Goal: Transaction & Acquisition: Purchase product/service

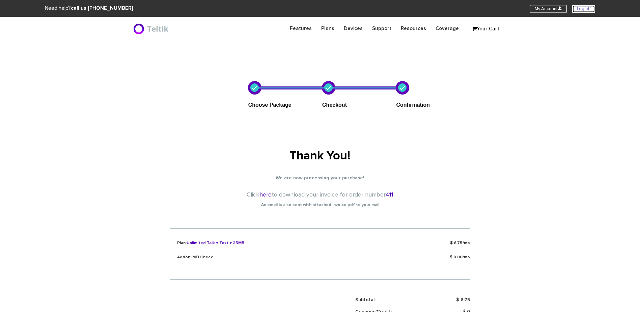
click at [587, 7] on link "Log off" at bounding box center [583, 9] width 23 height 8
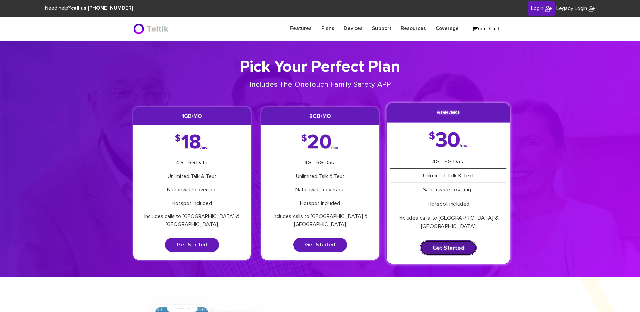
click at [456, 241] on link "Get Started" at bounding box center [448, 247] width 57 height 15
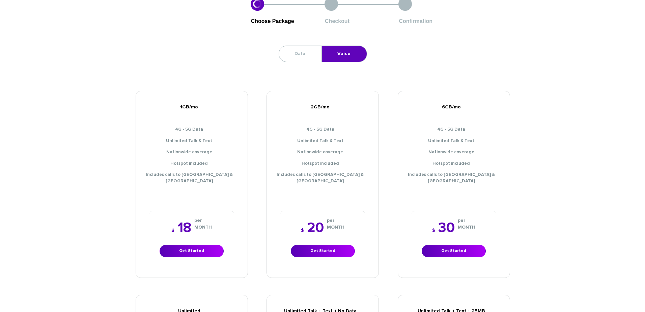
scroll to position [236, 0]
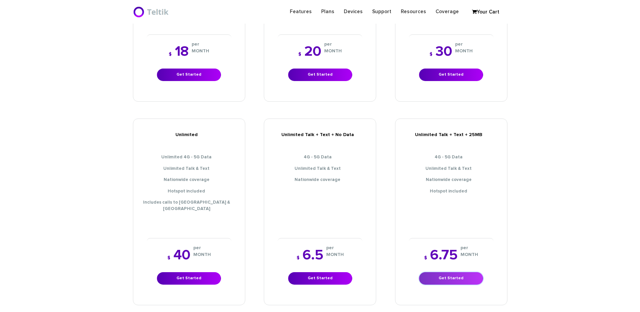
click at [450, 272] on link "Get Started" at bounding box center [451, 278] width 64 height 12
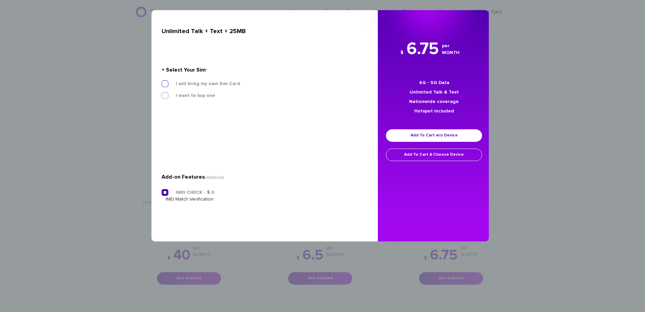
click at [197, 81] on label "I will bring my own Sim Card" at bounding box center [203, 84] width 75 height 6
click at [162, 82] on input "I will bring my own Sim Card" at bounding box center [162, 82] width 0 height 0
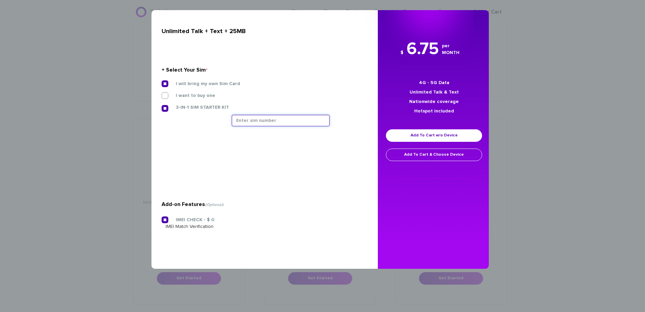
click at [255, 120] on input "text" at bounding box center [281, 120] width 98 height 11
click at [264, 124] on input "text" at bounding box center [281, 120] width 98 height 11
click at [244, 118] on input "text" at bounding box center [281, 120] width 98 height 11
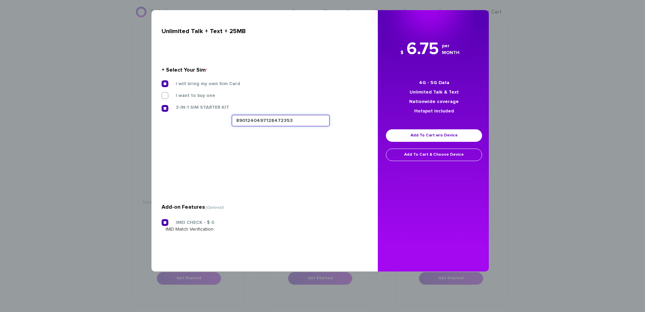
type input "8901240497128472353"
click at [417, 132] on link "Add To Cart w/o Device" at bounding box center [434, 135] width 96 height 12
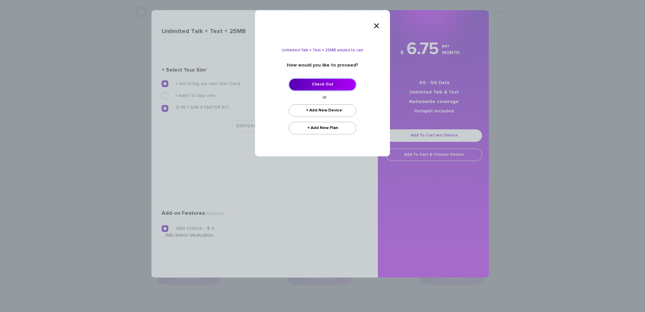
click at [325, 85] on link "Check Out" at bounding box center [322, 84] width 67 height 12
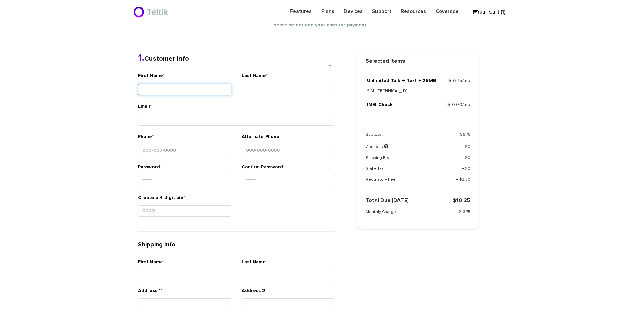
click at [185, 101] on div "First Name *" at bounding box center [185, 87] width 104 height 30
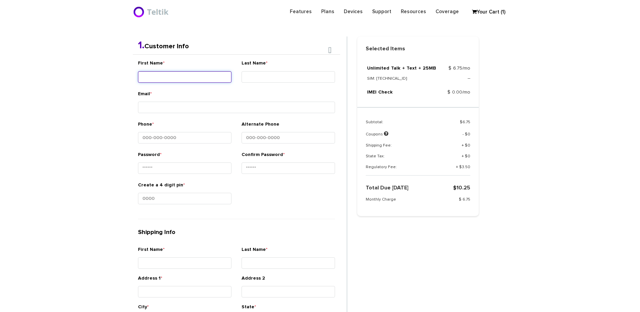
scroll to position [143, 0]
type input "Ner - Caleb"
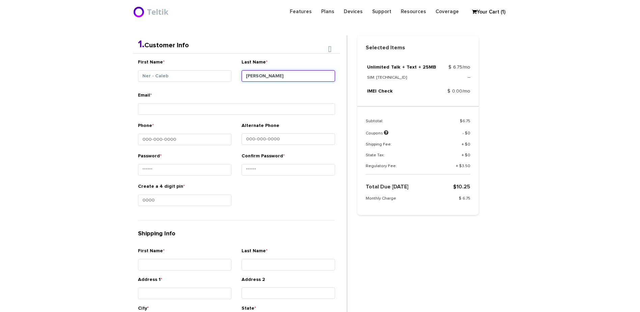
type input "Olshin"
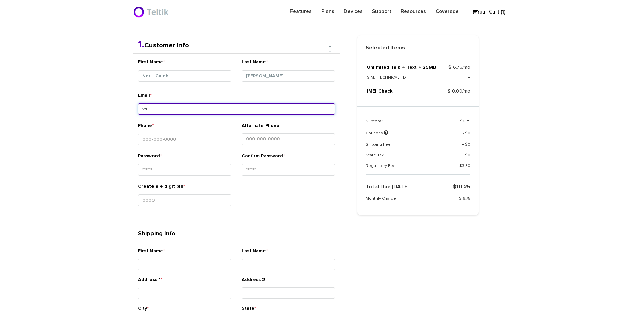
type input "v"
type input "calebsolshin@gmail.com"
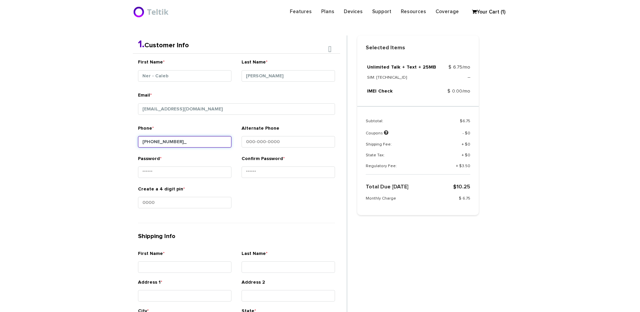
type input "917-553-7788"
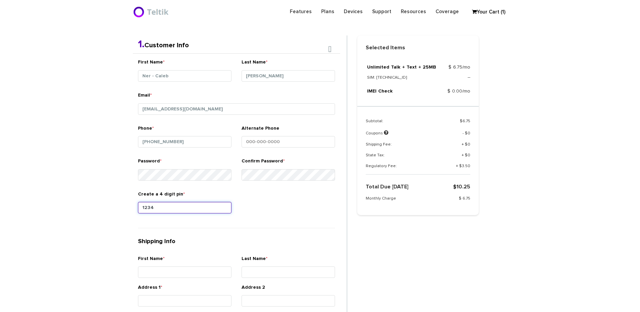
type input "1234"
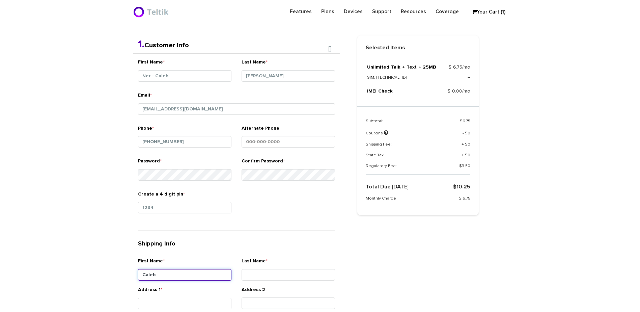
type input "Caleb"
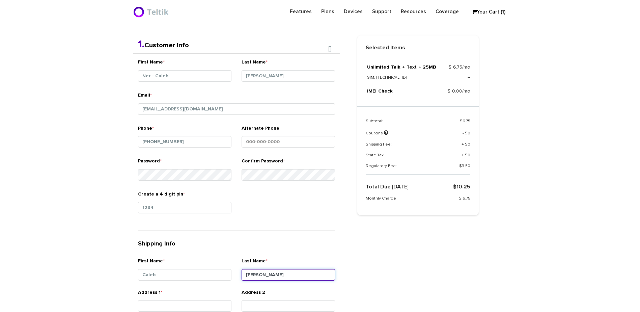
type input "Olshin"
type input "50 Riverside Drive"
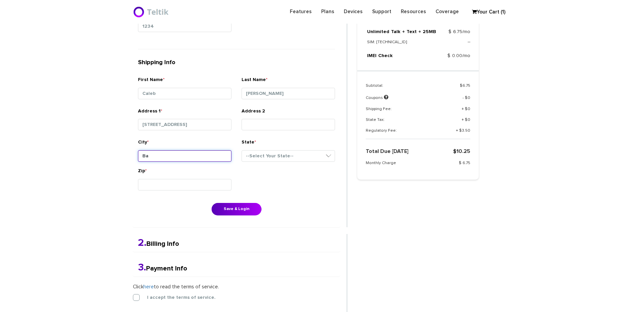
type input "B"
type input "[US_STATE]"
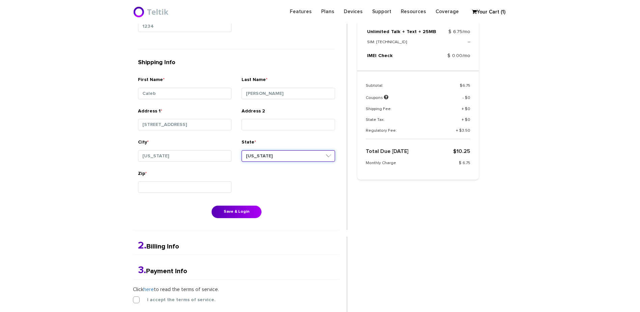
select select "NY"
type input "10024"
click at [241, 218] on div "First Name * Ner - Caleb Last Name * Olshin Email * calebsolshin@gmail.com Phon…" at bounding box center [236, 50] width 207 height 357
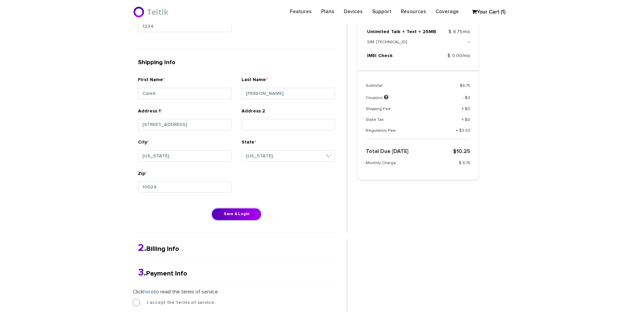
click at [241, 218] on button "Save & Login" at bounding box center [237, 214] width 50 height 12
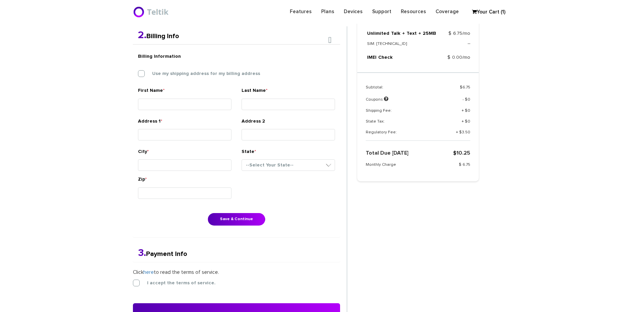
scroll to position [176, 0]
click at [177, 69] on div "Billing Information Use my shipping address for my billing address" at bounding box center [236, 68] width 207 height 37
click at [177, 73] on label "Use my shipping address for my billing address" at bounding box center [201, 74] width 118 height 6
click at [138, 72] on input "Use my shipping address for my billing address" at bounding box center [138, 72] width 0 height 0
type input "Caleb"
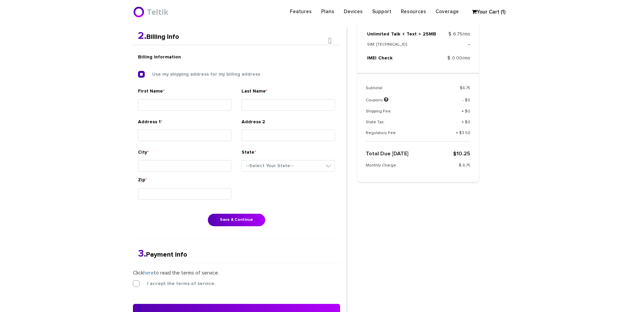
type input "[PERSON_NAME]"
type input "[STREET_ADDRESS]"
type input "[US_STATE]"
select select "NY"
click at [237, 221] on button "Save & Continue" at bounding box center [236, 220] width 57 height 12
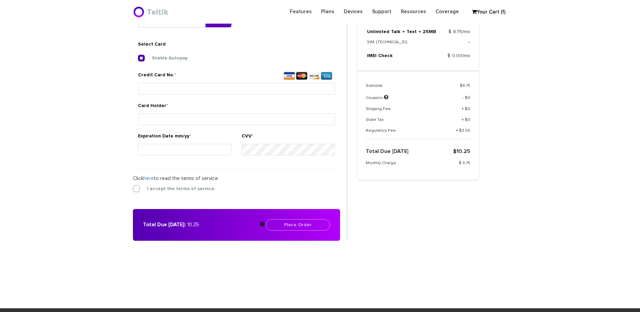
scroll to position [252, 0]
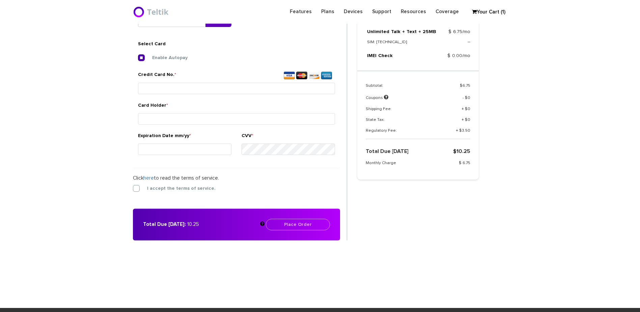
drag, startPoint x: 309, startPoint y: 269, endPoint x: 292, endPoint y: 240, distance: 33.7
click at [309, 269] on section "Choose Package Checkout Confirmation You are almost done! Please select/add you…" at bounding box center [320, 31] width 640 height 486
click at [180, 89] on input "Credit Card No. *" at bounding box center [236, 88] width 197 height 11
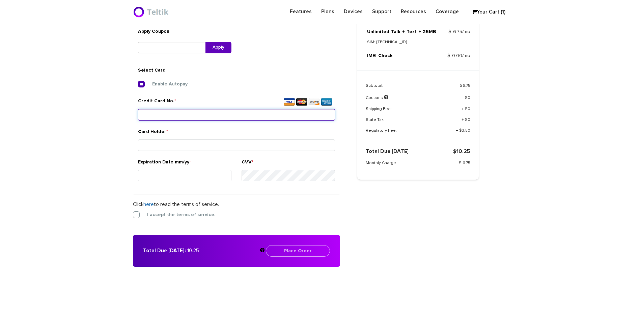
scroll to position [185, 0]
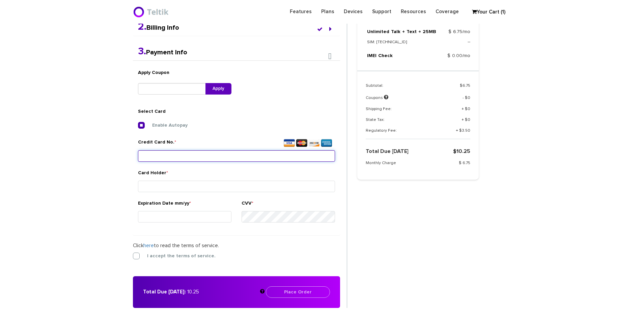
click at [209, 153] on input "Credit Card No. *" at bounding box center [236, 155] width 197 height 11
click at [220, 160] on input "Credit Card No. *" at bounding box center [236, 155] width 197 height 11
click at [154, 159] on input "Credit Card No. *" at bounding box center [236, 155] width 197 height 11
drag, startPoint x: 237, startPoint y: 160, endPoint x: 236, endPoint y: 157, distance: 3.4
click at [236, 157] on input "Credit Card No. *" at bounding box center [236, 155] width 197 height 11
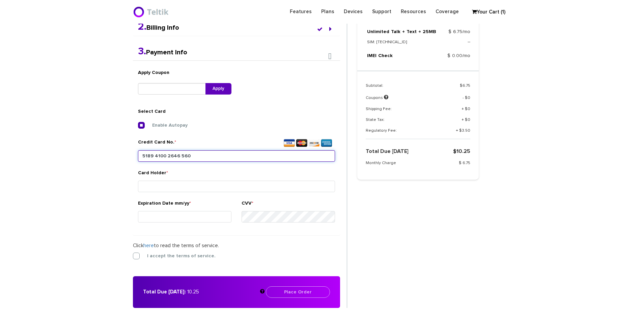
type input "5189 4100 2646 5602"
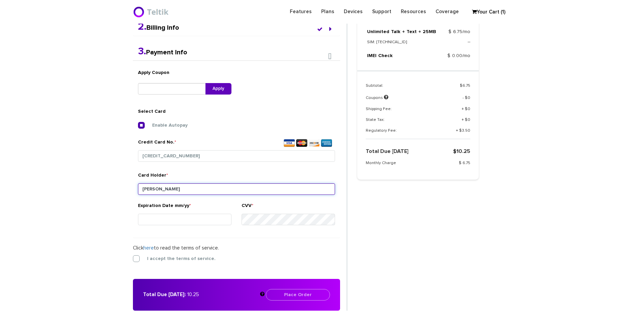
type input "Joshua Olshin"
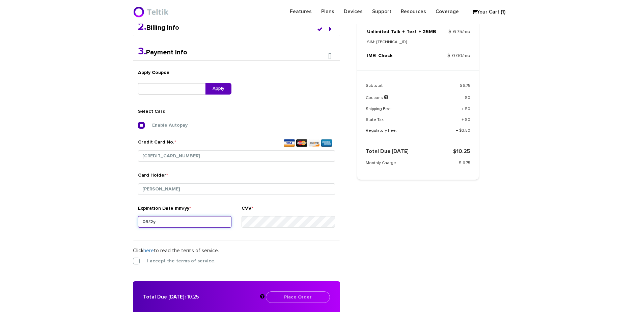
type input "05/29"
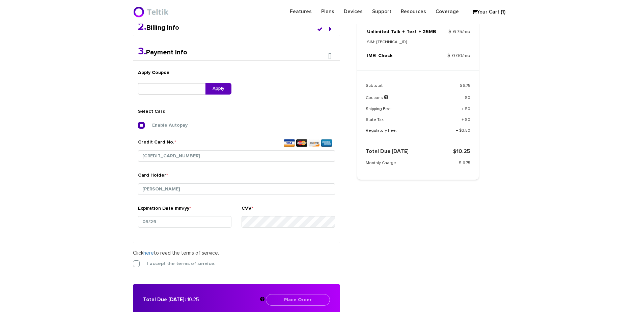
click at [172, 270] on form "2. Billing Info Billing Information Use my shipping address for my billing addr…" at bounding box center [240, 166] width 214 height 297
click at [167, 267] on form "2. Billing Info Billing Information Use my shipping address for my billing addr…" at bounding box center [240, 166] width 214 height 297
click at [165, 264] on label "I accept the terms of service." at bounding box center [176, 263] width 79 height 6
click at [133, 261] on input "I accept the terms of service." at bounding box center [133, 261] width 0 height 0
click at [295, 298] on button "Place Order" at bounding box center [298, 299] width 64 height 11
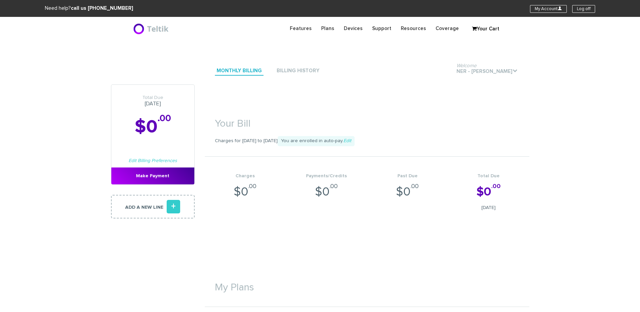
scroll to position [135, 0]
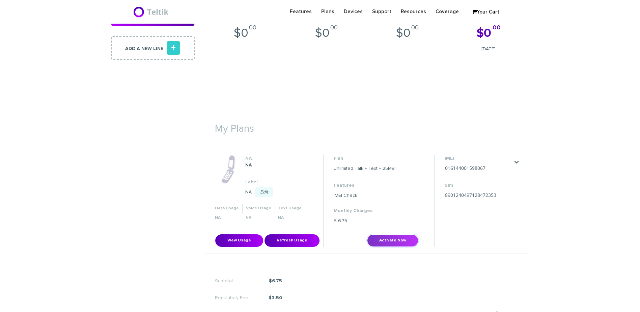
click at [390, 242] on button "Activate Now" at bounding box center [392, 240] width 51 height 12
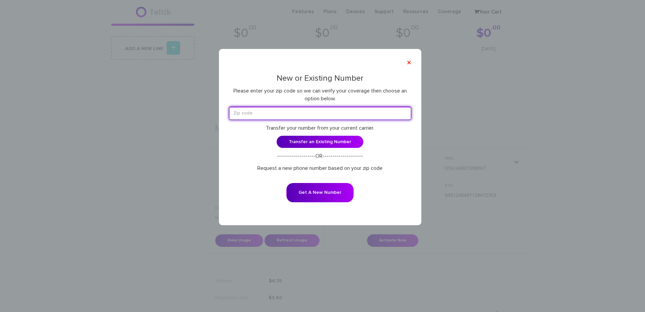
click at [306, 112] on input "text" at bounding box center [320, 113] width 182 height 13
click at [258, 111] on input "text" at bounding box center [320, 113] width 182 height 13
type input "10024"
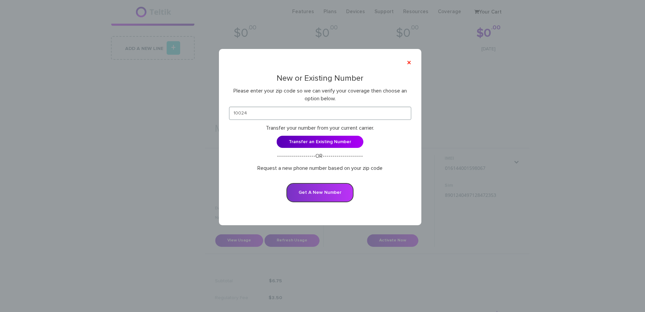
click at [320, 191] on button "Get A New Number" at bounding box center [319, 192] width 67 height 19
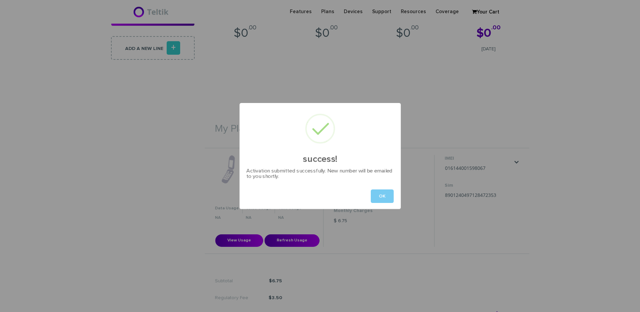
click at [384, 197] on button "OK" at bounding box center [382, 195] width 23 height 13
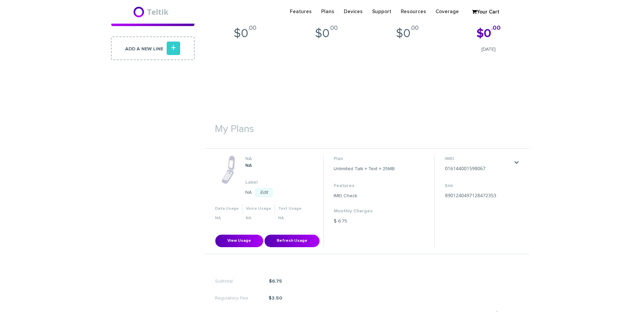
scroll to position [236, 0]
